Goal: Check status: Check status

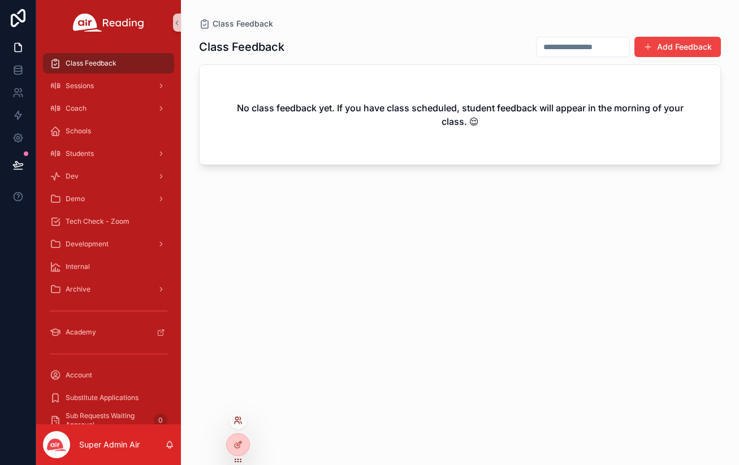
click at [241, 421] on icon at bounding box center [237, 420] width 9 height 9
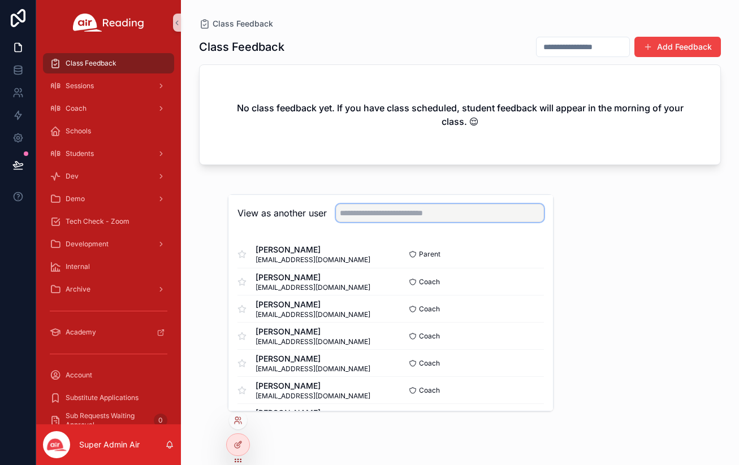
click at [376, 211] on input "text" at bounding box center [440, 213] width 208 height 18
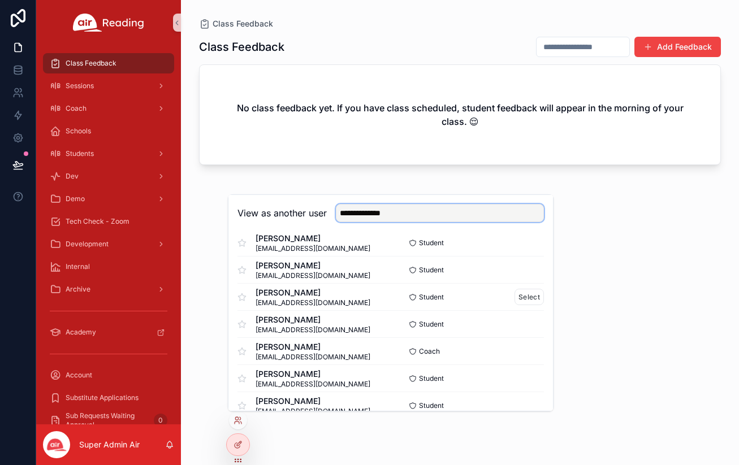
scroll to position [241, 0]
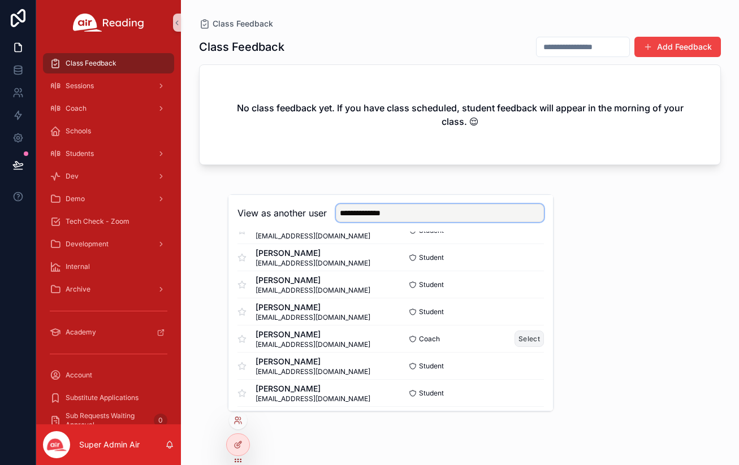
type input "**********"
click at [533, 337] on button "Select" at bounding box center [528, 339] width 29 height 16
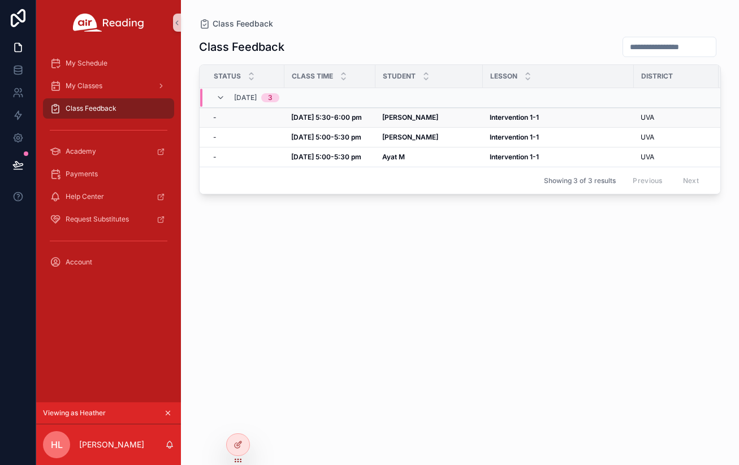
click at [447, 114] on div "[PERSON_NAME]" at bounding box center [429, 117] width 94 height 9
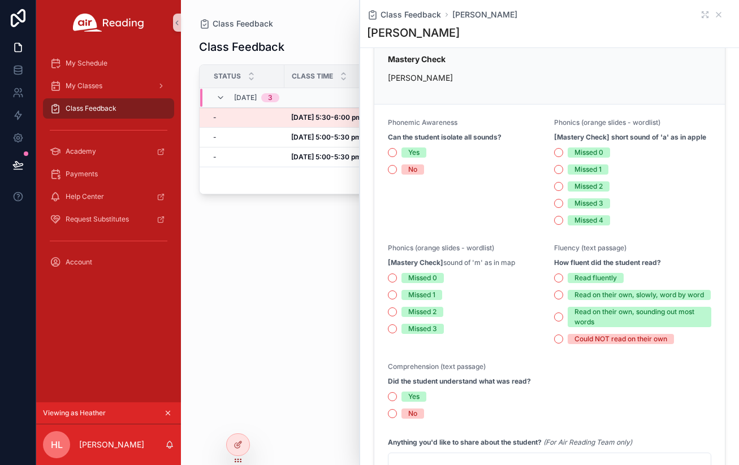
scroll to position [246, 0]
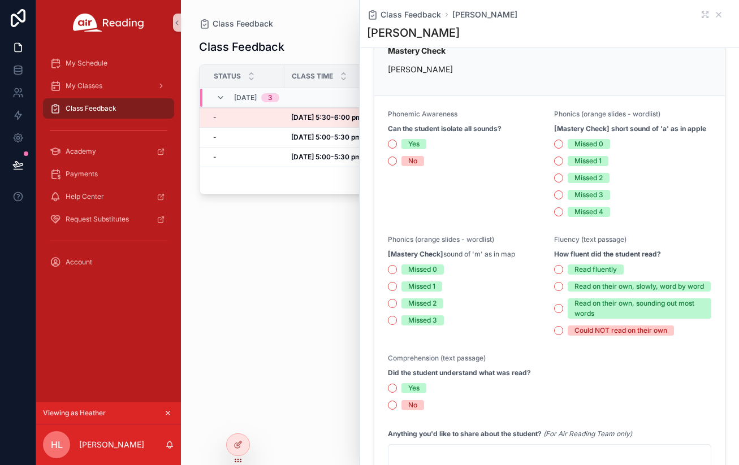
click at [296, 298] on div "Class Feedback Status Class Time Student [GEOGRAPHIC_DATA] Grade [DATE] 3 - - […" at bounding box center [460, 240] width 522 height 422
click at [718, 14] on icon "scrollable content" at bounding box center [718, 14] width 9 height 9
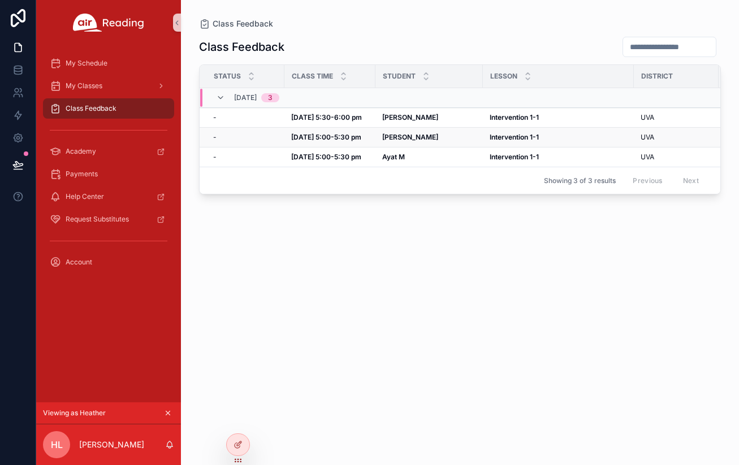
click at [357, 137] on strong "[DATE] 5:00-5:30 pm" at bounding box center [326, 137] width 70 height 8
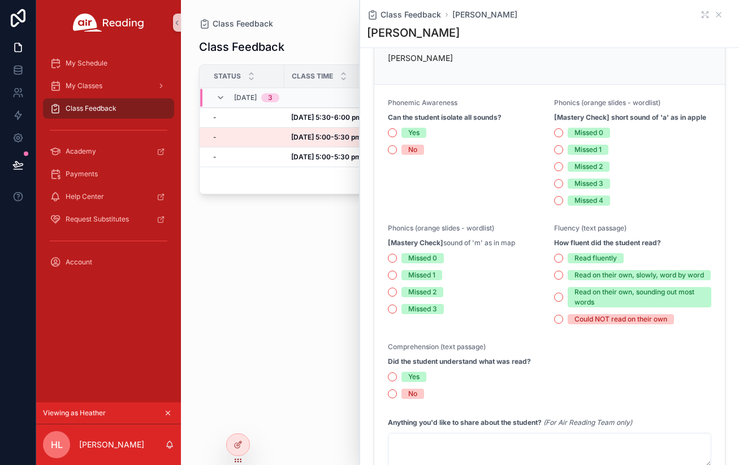
scroll to position [259, 0]
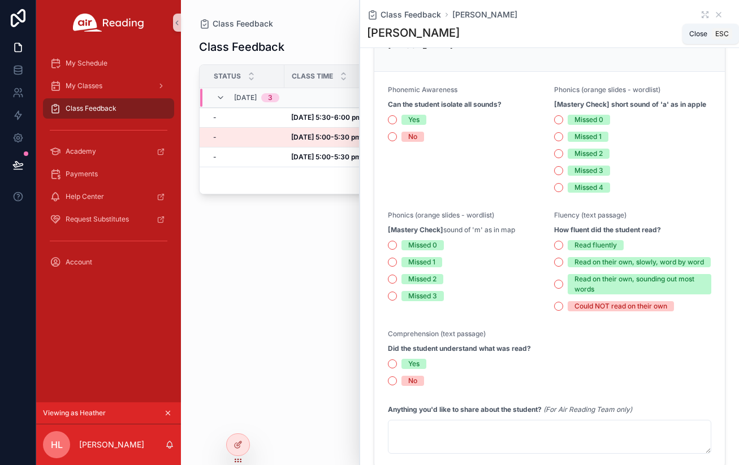
click at [719, 14] on icon "scrollable content" at bounding box center [718, 14] width 5 height 5
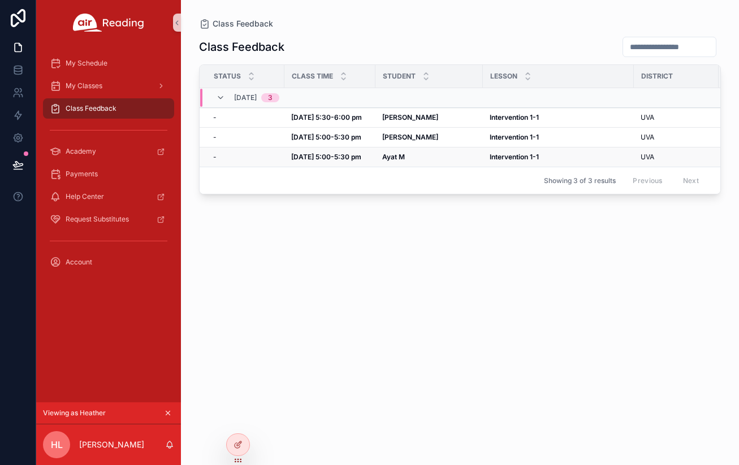
click at [394, 158] on strong "Ayat M" at bounding box center [393, 157] width 23 height 8
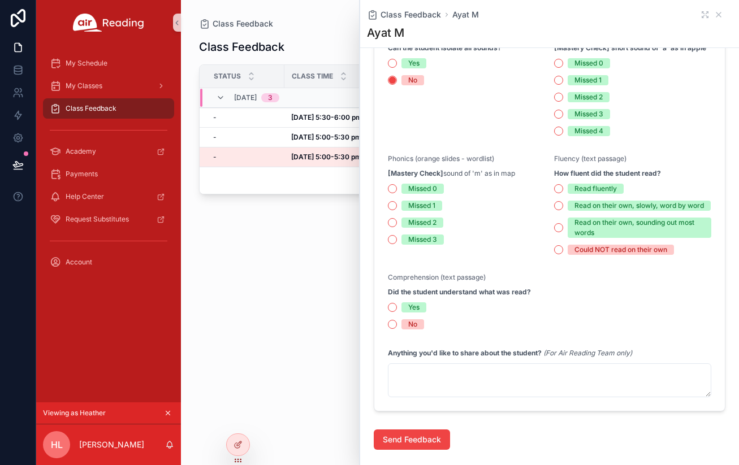
scroll to position [341, 0]
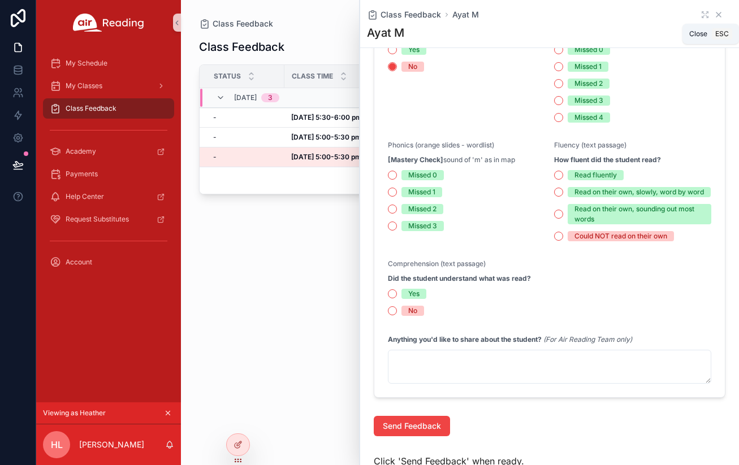
click at [718, 16] on icon "scrollable content" at bounding box center [718, 14] width 9 height 9
